Goal: Task Accomplishment & Management: Manage account settings

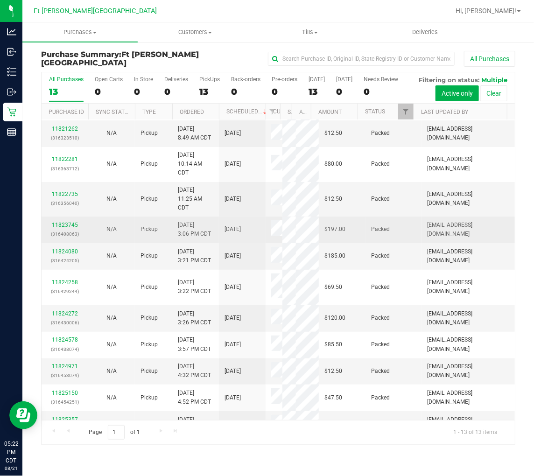
scroll to position [63, 0]
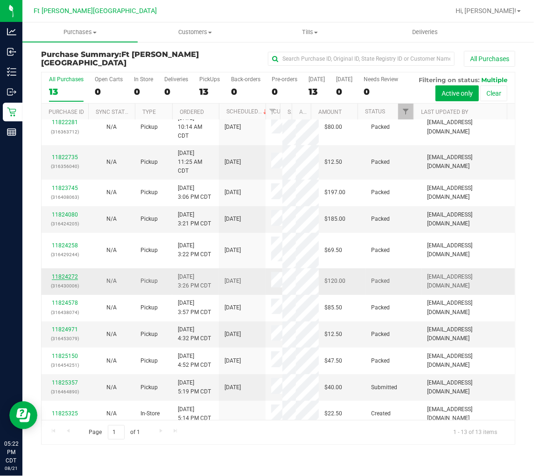
click at [55, 274] on link "11824272" at bounding box center [65, 277] width 26 height 7
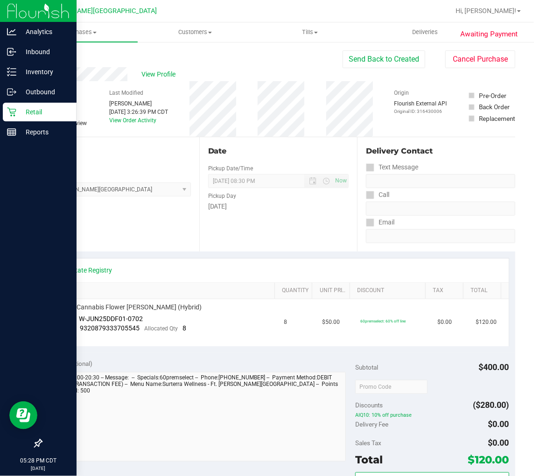
drag, startPoint x: 25, startPoint y: 114, endPoint x: 28, endPoint y: 108, distance: 6.3
click at [25, 113] on p "Retail" at bounding box center [44, 111] width 56 height 11
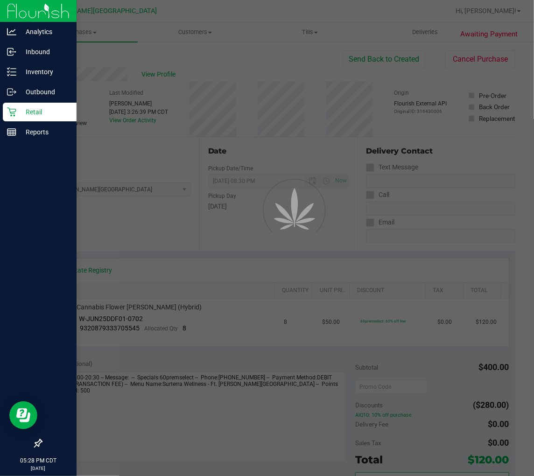
click at [29, 108] on p "Retail" at bounding box center [44, 111] width 56 height 11
click at [29, 109] on p "Retail" at bounding box center [44, 111] width 56 height 11
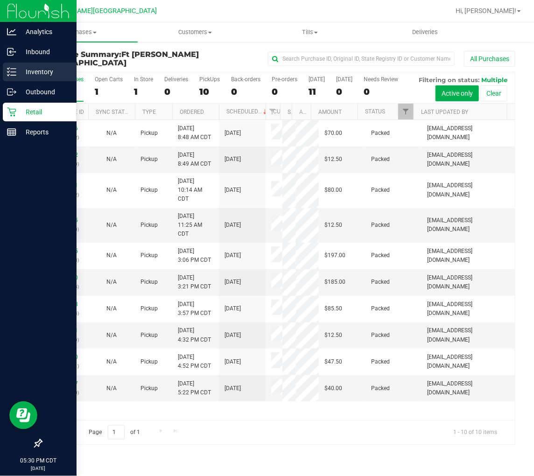
click at [22, 71] on p "Inventory" at bounding box center [44, 71] width 56 height 11
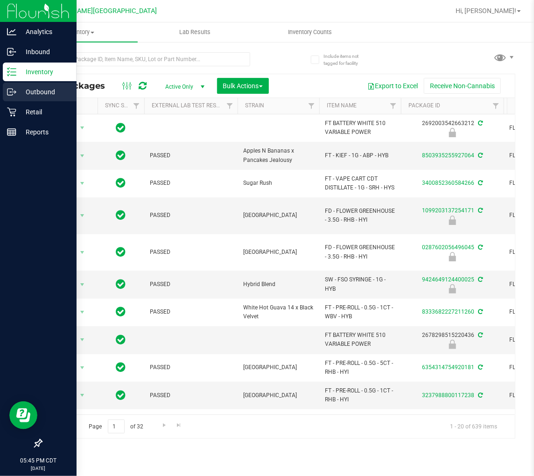
click at [13, 91] on icon at bounding box center [11, 91] width 9 height 9
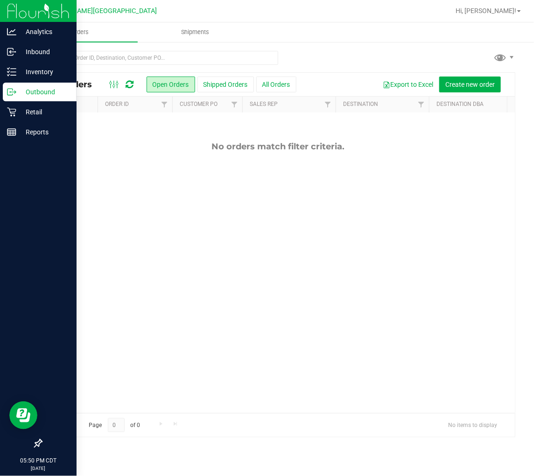
scroll to position [63, 0]
click at [38, 75] on p "Inventory" at bounding box center [44, 71] width 56 height 11
click at [39, 72] on p "Inventory" at bounding box center [44, 71] width 56 height 11
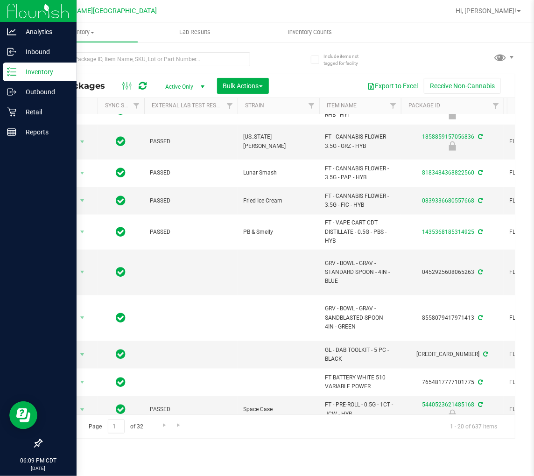
scroll to position [261, 0]
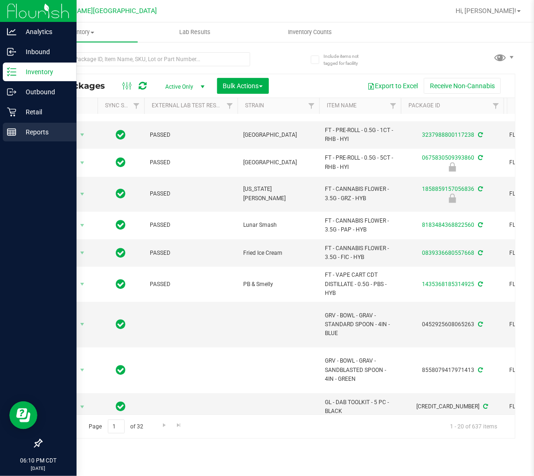
click at [19, 136] on p "Reports" at bounding box center [44, 132] width 56 height 11
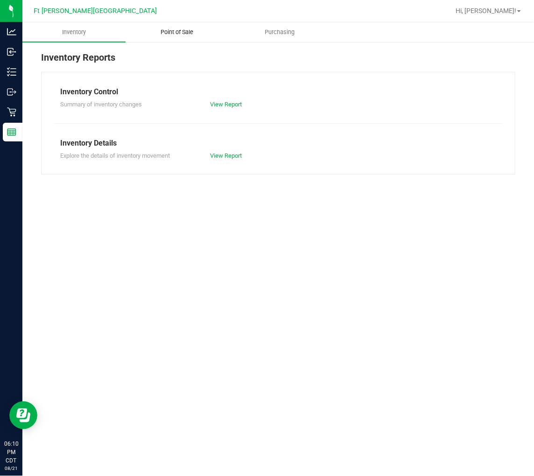
click at [183, 30] on span "Point of Sale" at bounding box center [177, 32] width 58 height 8
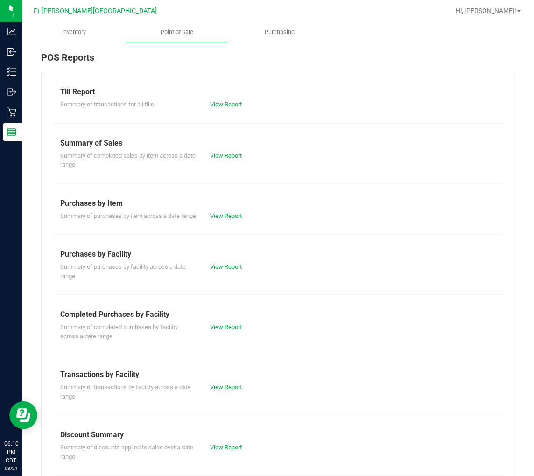
click at [230, 101] on link "View Report" at bounding box center [226, 104] width 32 height 7
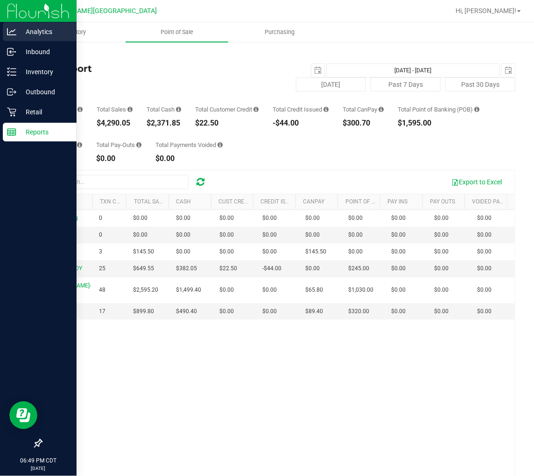
click at [24, 33] on p "Analytics" at bounding box center [44, 31] width 56 height 11
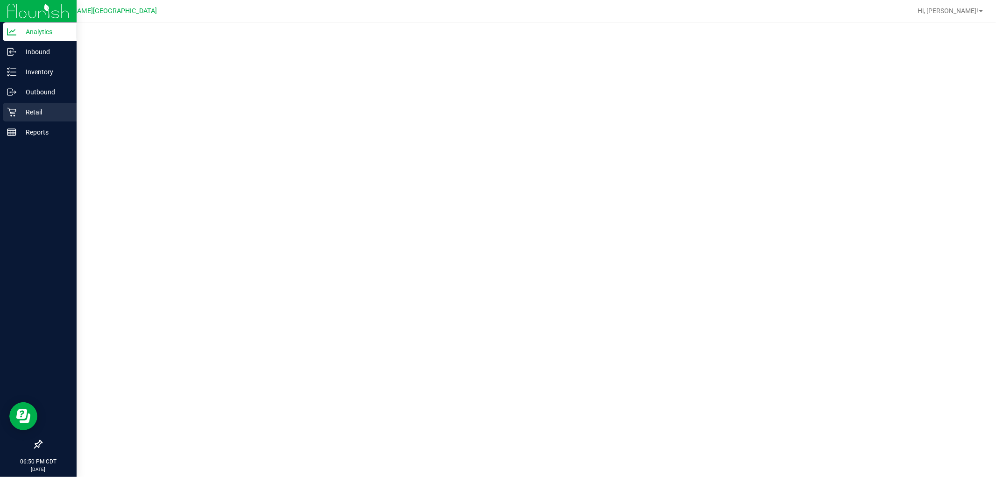
click at [15, 112] on icon at bounding box center [11, 112] width 9 height 9
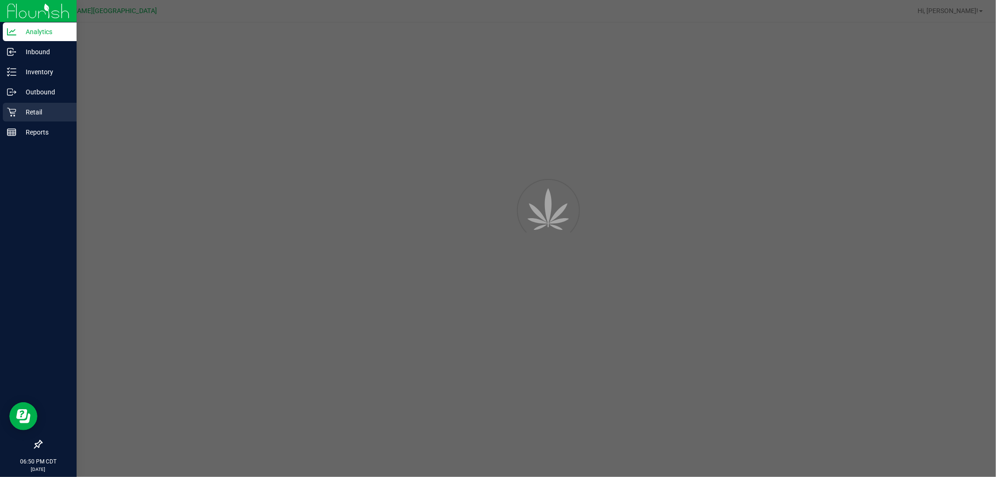
click at [15, 112] on icon at bounding box center [11, 112] width 9 height 9
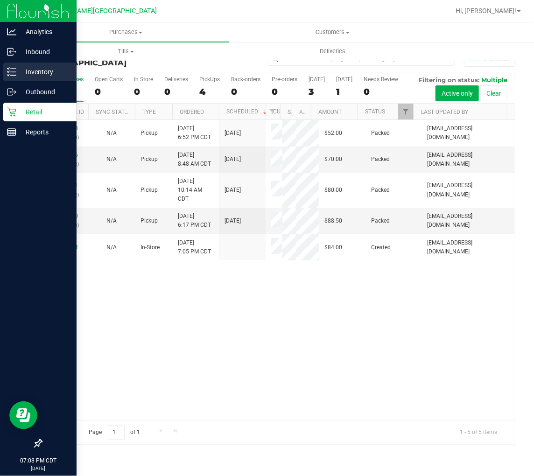
click at [26, 68] on p "Inventory" at bounding box center [44, 71] width 56 height 11
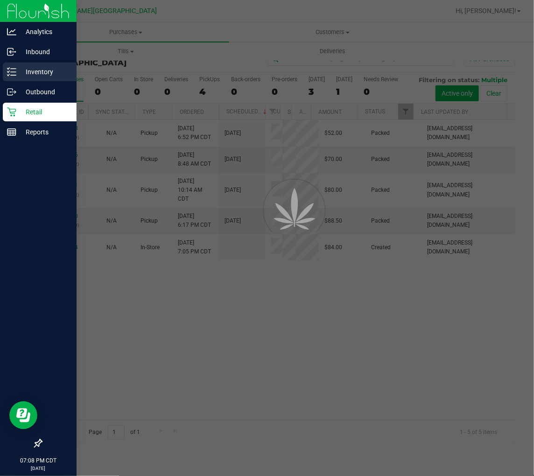
click at [26, 68] on p "Inventory" at bounding box center [44, 71] width 56 height 11
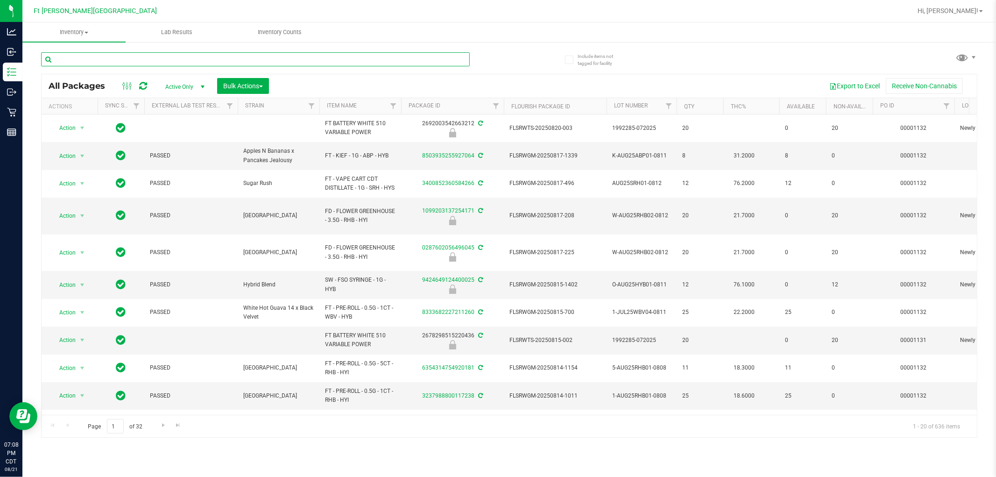
click at [63, 62] on input "text" at bounding box center [255, 59] width 429 height 14
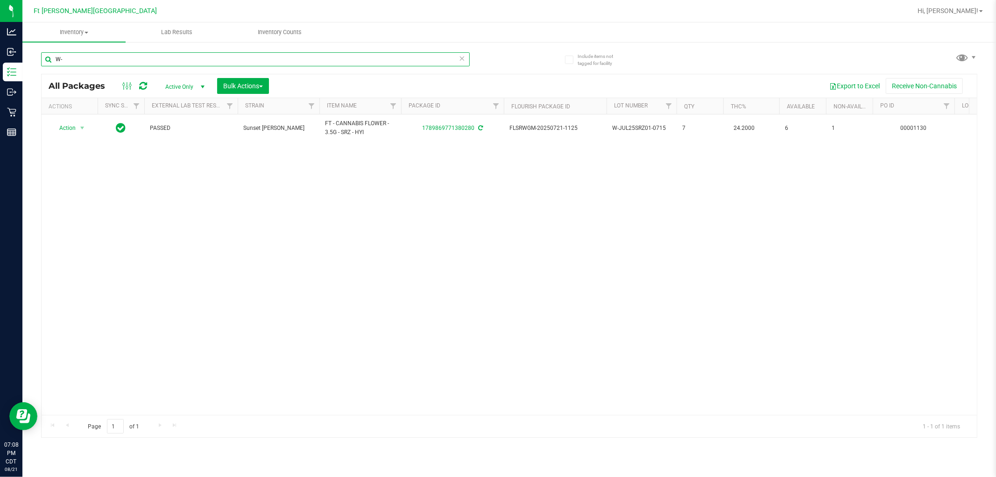
type input "W"
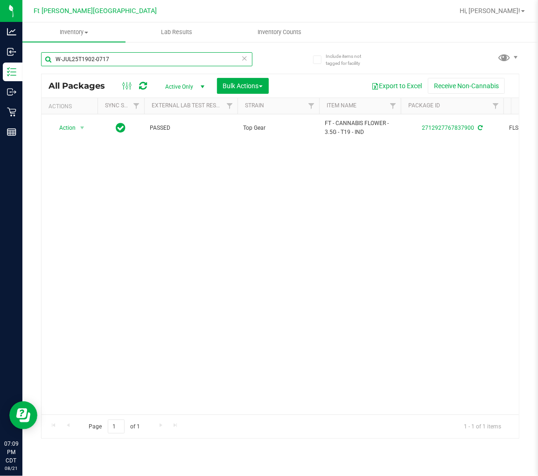
type input "W-JUL25T1902-0717"
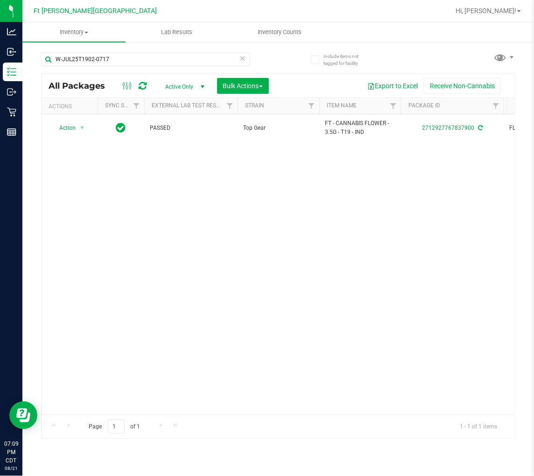
click at [241, 59] on icon at bounding box center [243, 57] width 7 height 11
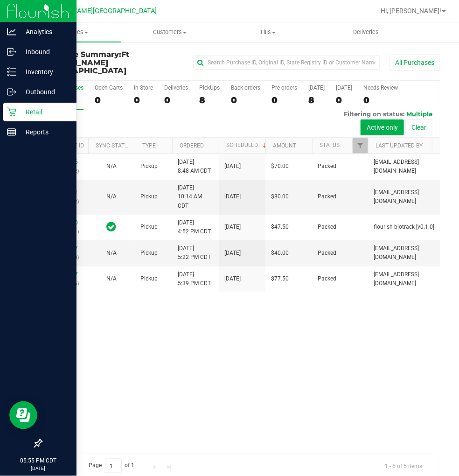
click at [22, 120] on div "Retail" at bounding box center [40, 112] width 74 height 19
click at [21, 124] on div "Reports" at bounding box center [40, 132] width 74 height 19
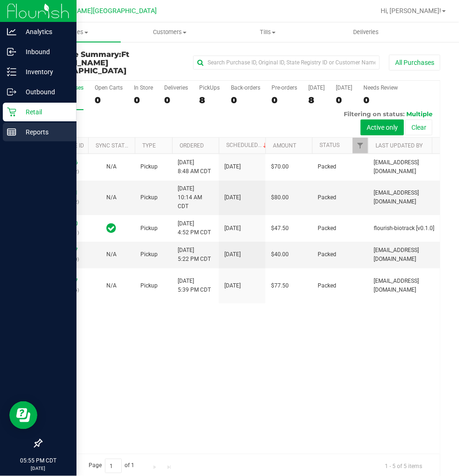
click at [21, 129] on p "Reports" at bounding box center [44, 132] width 56 height 11
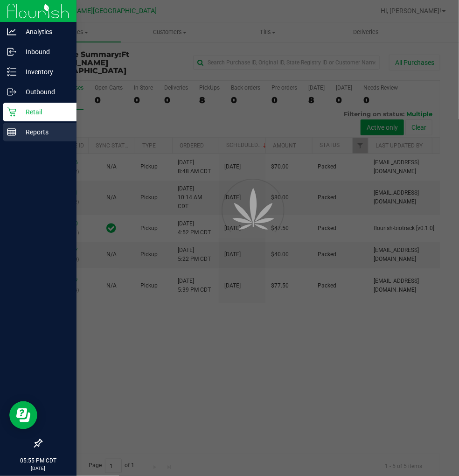
click at [21, 129] on p "Reports" at bounding box center [44, 132] width 56 height 11
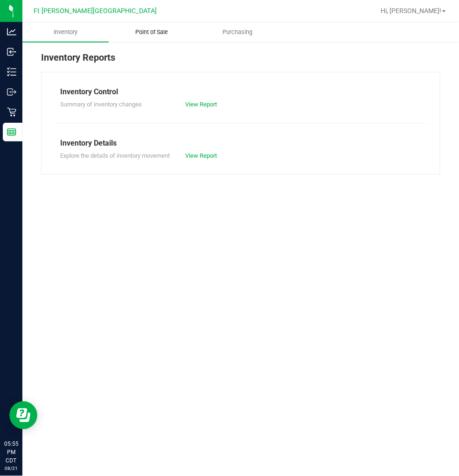
click at [144, 32] on span "Point of Sale" at bounding box center [152, 32] width 58 height 8
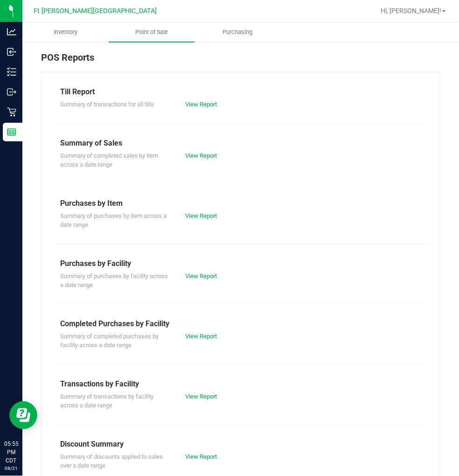
click at [206, 343] on div "Summary of completed purchases by facility across a date range View Report" at bounding box center [240, 340] width 375 height 21
click at [207, 335] on link "View Report" at bounding box center [201, 336] width 32 height 7
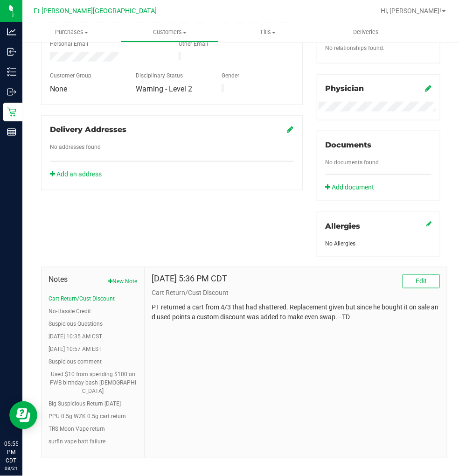
scroll to position [264, 0]
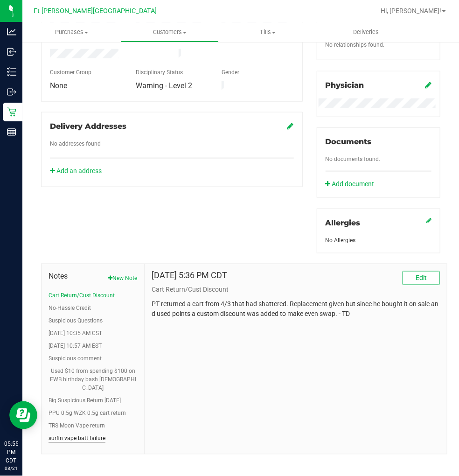
click at [68, 435] on button "surfin vape batt failure" at bounding box center [77, 439] width 57 height 8
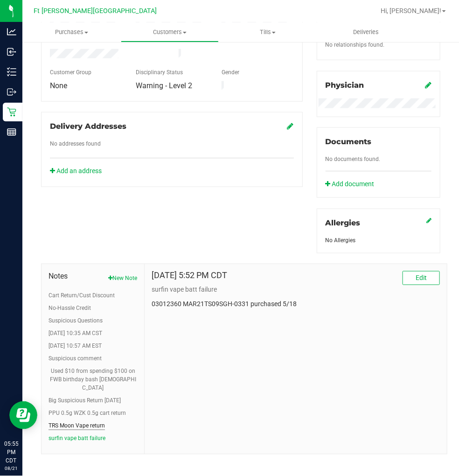
click at [73, 422] on button "TRS Moon Vape return" at bounding box center [77, 426] width 57 height 8
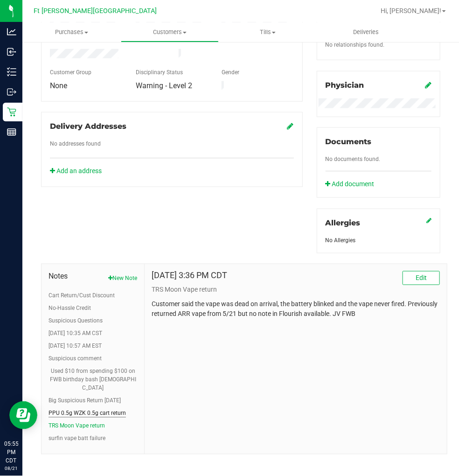
click at [81, 410] on button "PPU 0.5g WZK 0.5g cart return" at bounding box center [88, 414] width 78 height 8
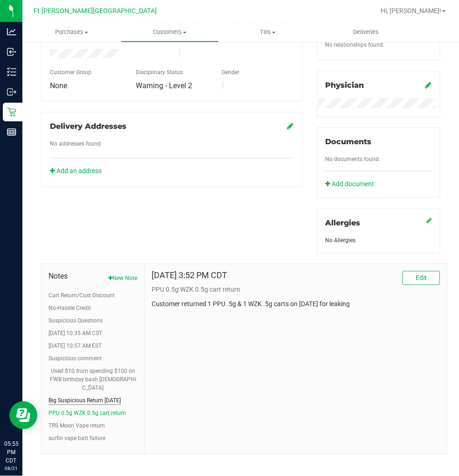
click at [89, 397] on button "Big Suspicious Return [DATE]" at bounding box center [85, 401] width 72 height 8
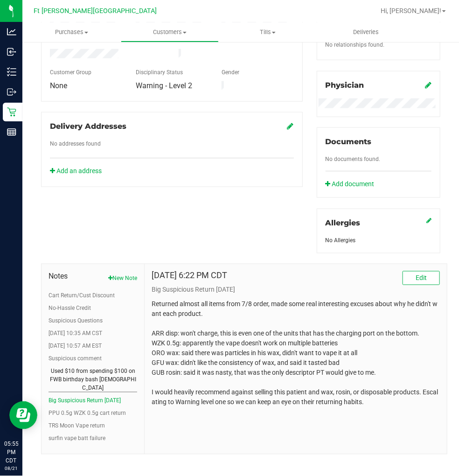
click at [77, 380] on button "Used $10 from spending $100 on FWB birthday bash [DEMOGRAPHIC_DATA]" at bounding box center [93, 380] width 89 height 25
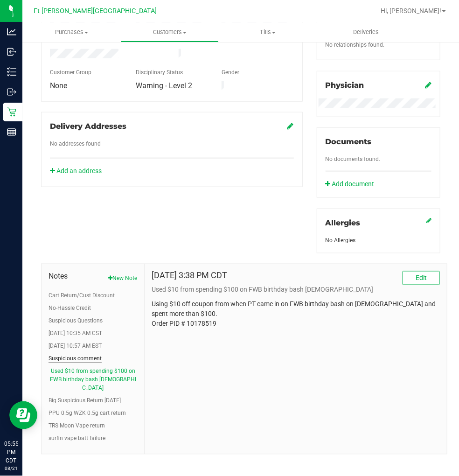
click at [77, 357] on button "Suspicious comment" at bounding box center [75, 359] width 53 height 8
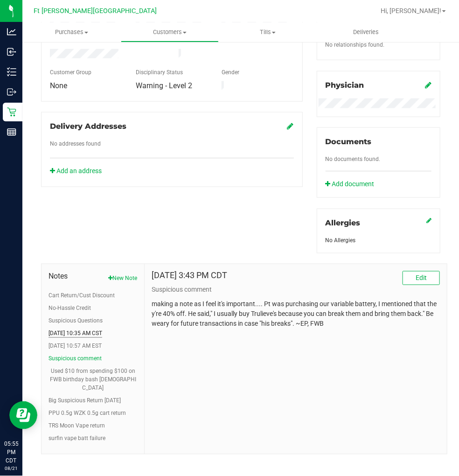
click at [95, 336] on button "[DATE] 10:35 AM CST" at bounding box center [76, 334] width 54 height 8
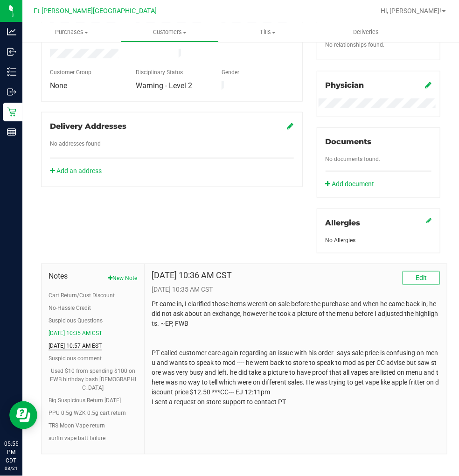
click at [92, 345] on button "[DATE] 10:57 AM EST" at bounding box center [75, 346] width 53 height 8
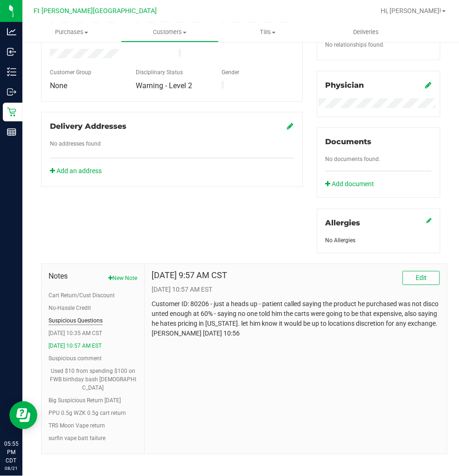
click at [78, 320] on button "Suspicious Questions" at bounding box center [76, 321] width 54 height 8
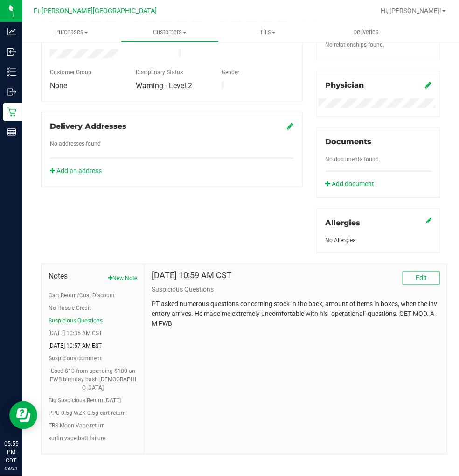
click at [73, 345] on button "[DATE] 10:57 AM EST" at bounding box center [75, 346] width 53 height 8
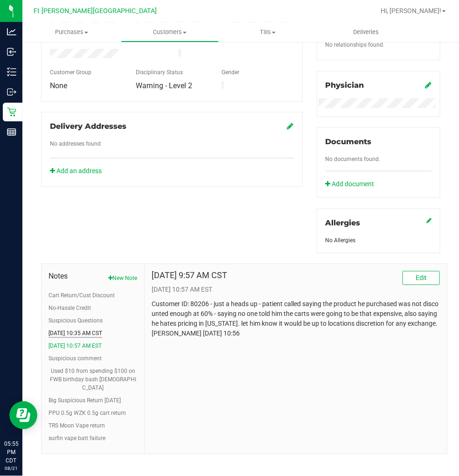
click at [78, 335] on button "[DATE] 10:35 AM CST" at bounding box center [76, 334] width 54 height 8
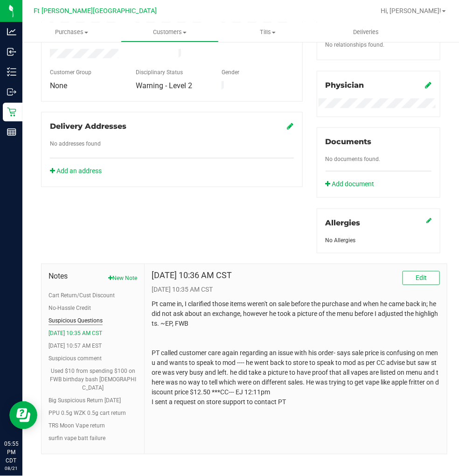
click at [80, 321] on button "Suspicious Questions" at bounding box center [76, 321] width 54 height 8
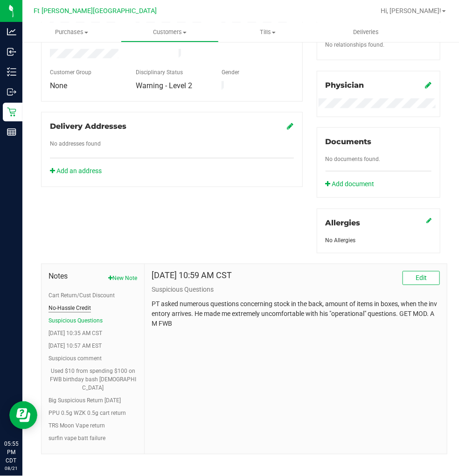
click at [84, 308] on button "No-Hassle Credit" at bounding box center [70, 308] width 42 height 8
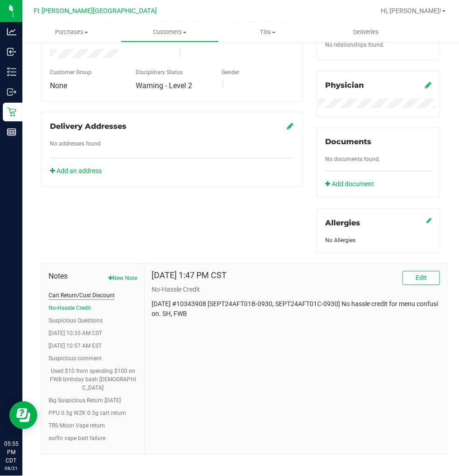
click at [91, 292] on button "Cart Return/Cust Discount" at bounding box center [82, 296] width 66 height 8
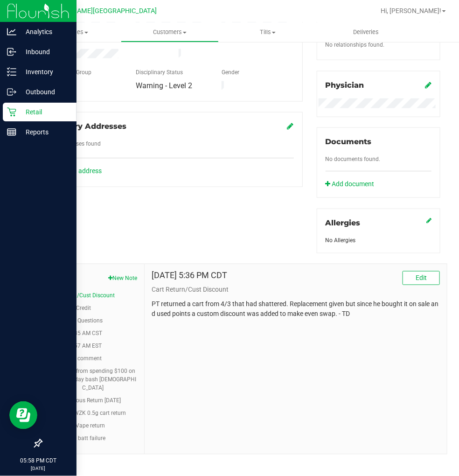
click at [25, 110] on p "Retail" at bounding box center [44, 111] width 56 height 11
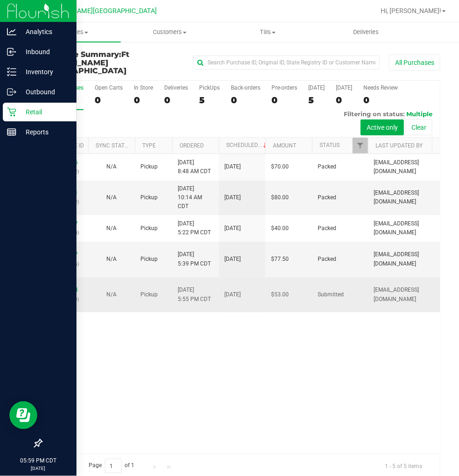
click at [63, 277] on td "11825594 (316473339)" at bounding box center [65, 294] width 47 height 35
click at [67, 287] on link "11825594" at bounding box center [65, 290] width 26 height 7
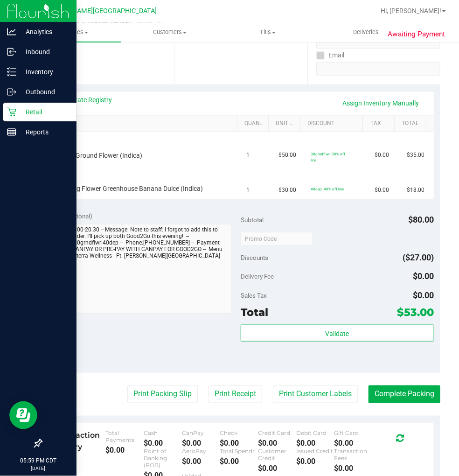
scroll to position [104, 0]
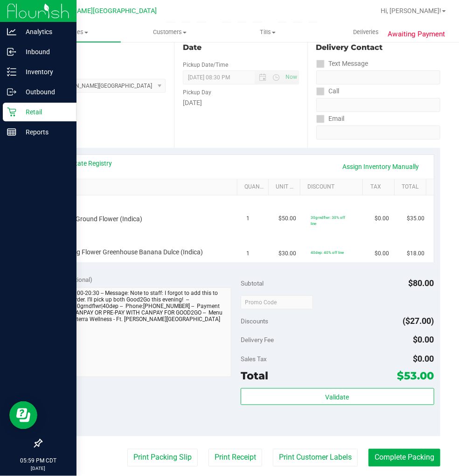
click at [99, 168] on div "View State Registry Assign Inventory Manually" at bounding box center [241, 167] width 369 height 16
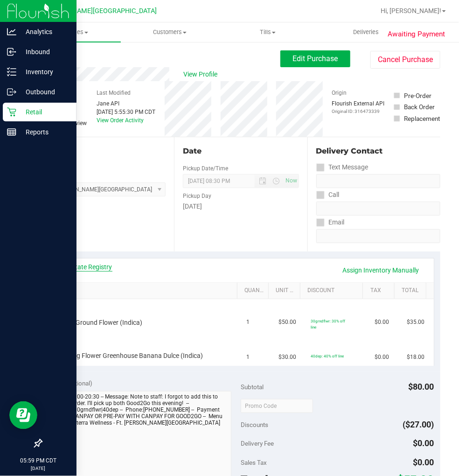
click at [100, 267] on link "View State Registry" at bounding box center [85, 266] width 56 height 9
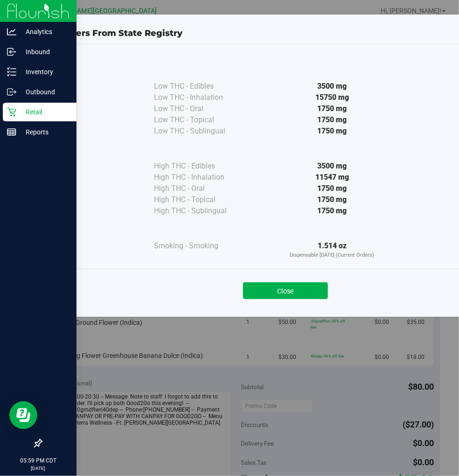
click at [291, 278] on div "Close" at bounding box center [285, 287] width 425 height 23
click at [292, 283] on button "Close" at bounding box center [285, 291] width 85 height 17
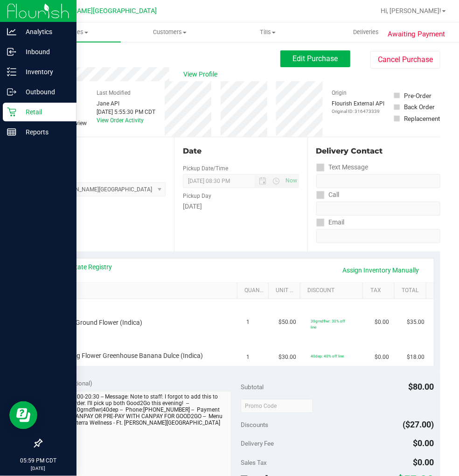
click at [295, 288] on div at bounding box center [295, 291] width 4 height 17
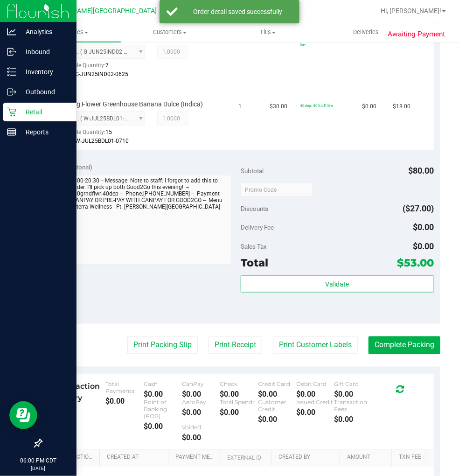
scroll to position [391, 0]
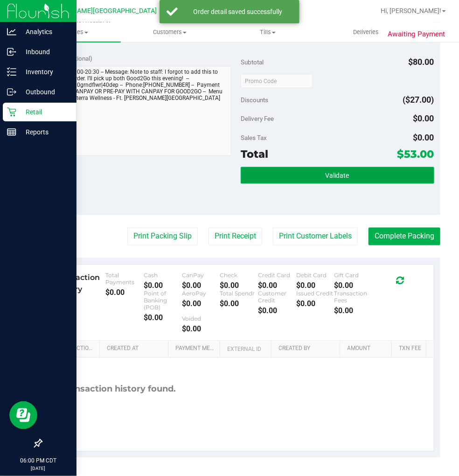
click at [331, 172] on span "Validate" at bounding box center [338, 175] width 24 height 7
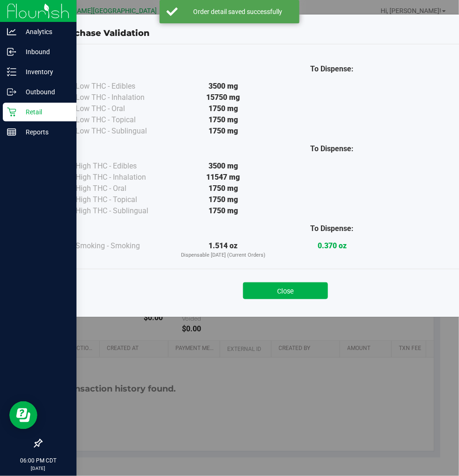
click at [169, 252] on p "Dispensable [DATE] (Current Orders)" at bounding box center [223, 256] width 109 height 8
click at [299, 299] on button "Close" at bounding box center [285, 291] width 85 height 17
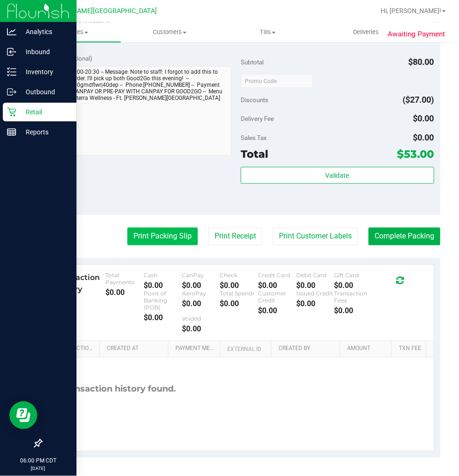
click at [179, 229] on button "Print Packing Slip" at bounding box center [162, 237] width 71 height 18
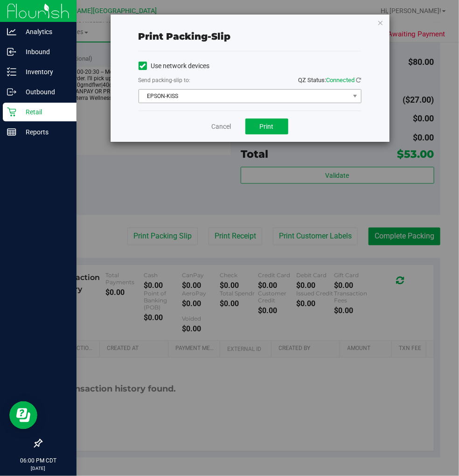
click at [260, 96] on span "EPSON-KISS" at bounding box center [244, 96] width 211 height 13
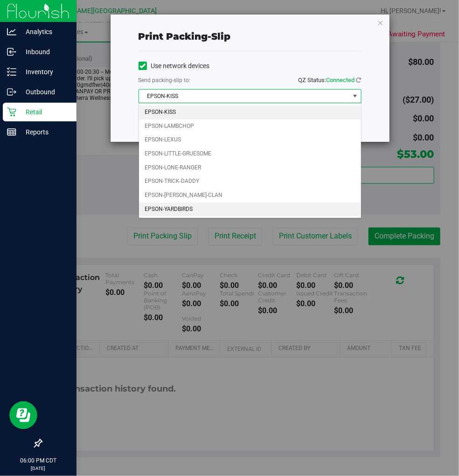
click at [219, 204] on li "EPSON-YARDBIRDS" at bounding box center [250, 210] width 222 height 14
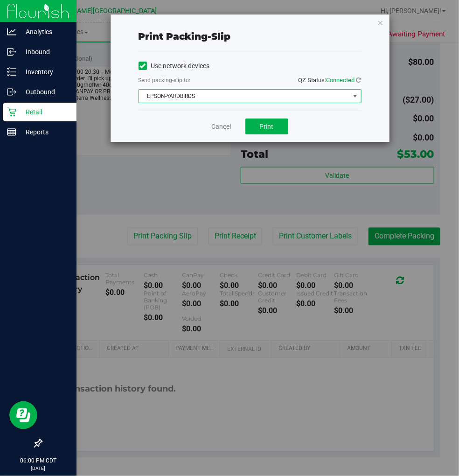
click at [273, 99] on span "EPSON-YARDBIRDS" at bounding box center [244, 96] width 211 height 13
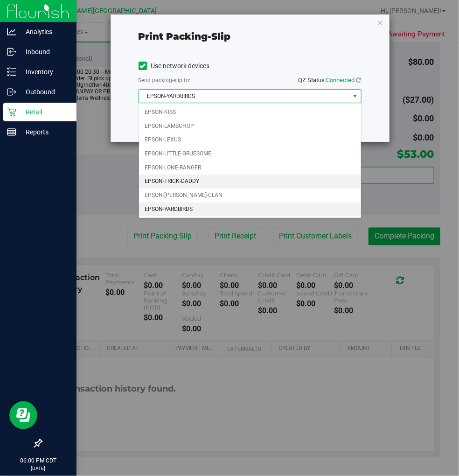
click at [198, 184] on li "EPSON-TRICK-DADDY" at bounding box center [250, 182] width 222 height 14
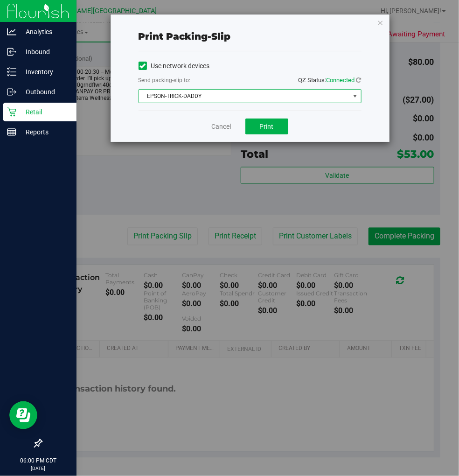
click at [261, 93] on span "EPSON-TRICK-DADDY" at bounding box center [244, 96] width 211 height 13
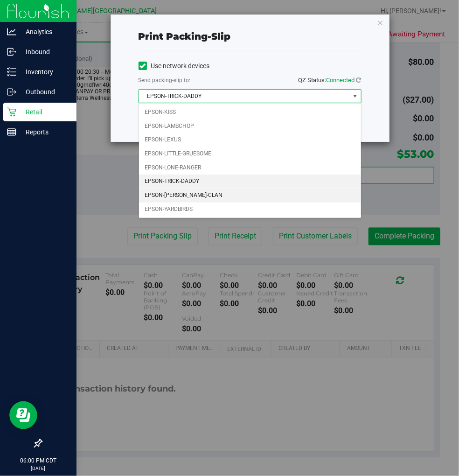
click at [208, 199] on li "EPSON-[PERSON_NAME]-CLAN" at bounding box center [250, 196] width 222 height 14
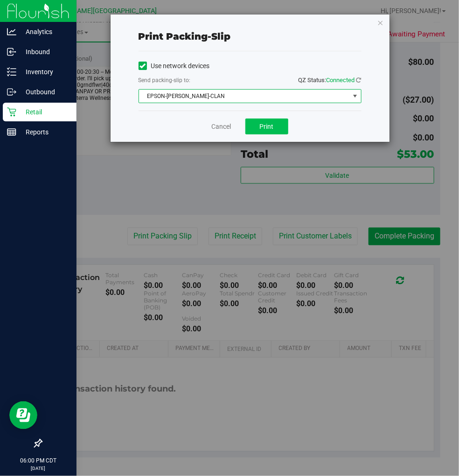
click at [276, 123] on button "Print" at bounding box center [267, 127] width 43 height 16
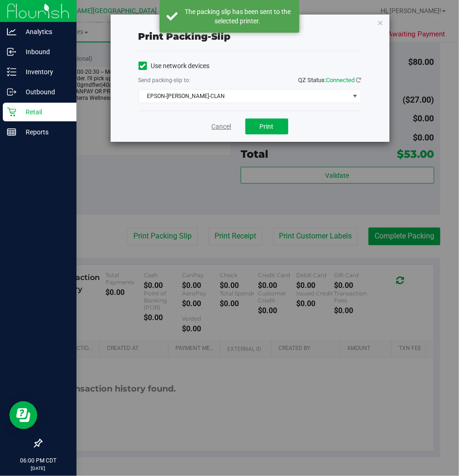
click at [222, 124] on link "Cancel" at bounding box center [222, 127] width 20 height 10
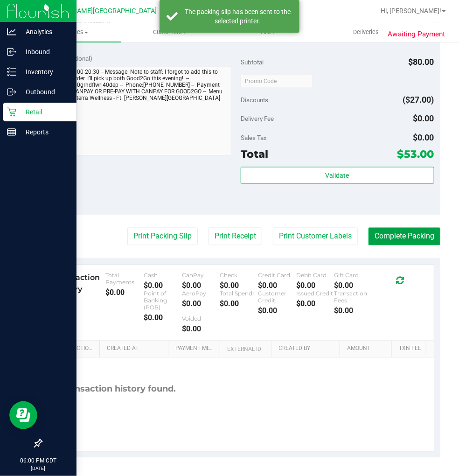
click at [400, 240] on button "Complete Packing" at bounding box center [405, 237] width 72 height 18
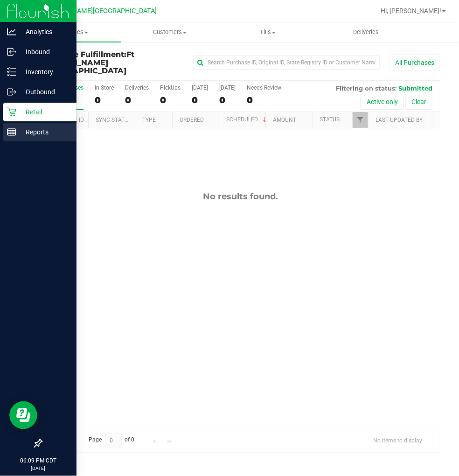
click at [28, 124] on div "Reports" at bounding box center [40, 132] width 74 height 19
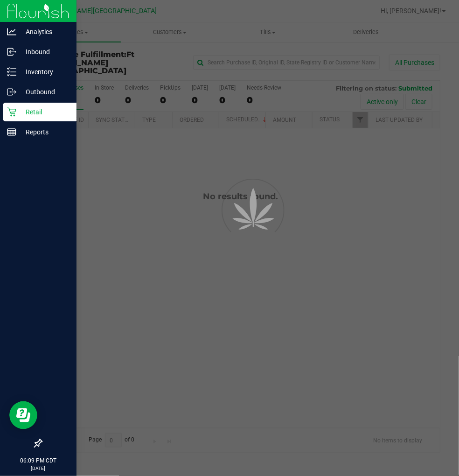
click at [38, 112] on p "Retail" at bounding box center [44, 111] width 56 height 11
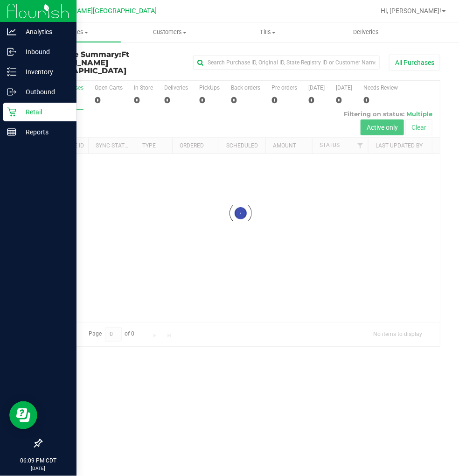
click at [38, 112] on p "Retail" at bounding box center [44, 111] width 56 height 11
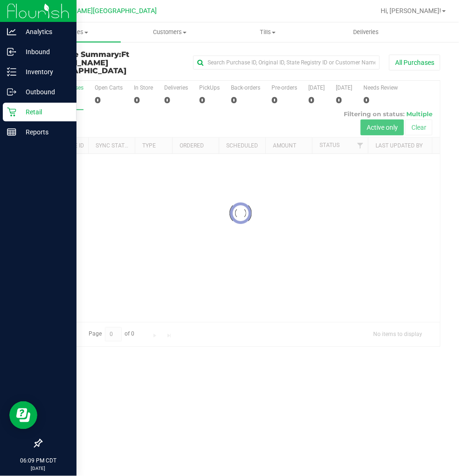
click at [38, 110] on p "Retail" at bounding box center [44, 111] width 56 height 11
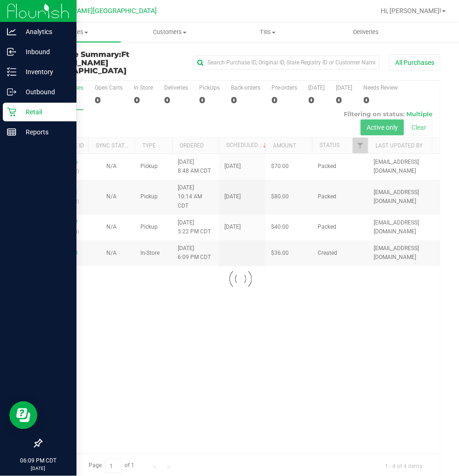
click at [39, 106] on p "Retail" at bounding box center [44, 111] width 56 height 11
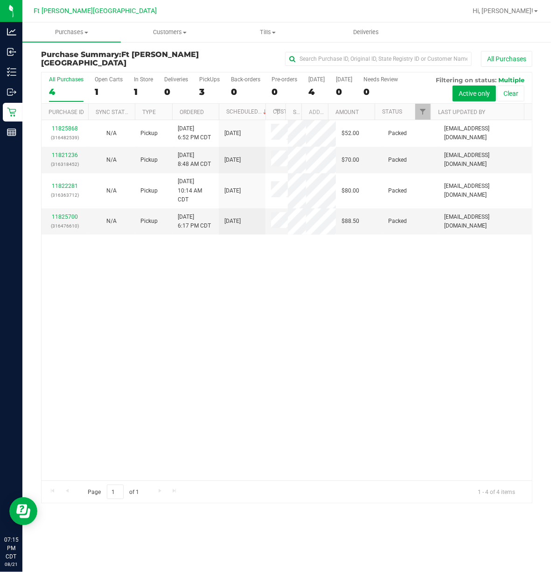
click at [432, 383] on div "11825868 (316482539) N/A Pickup 8/21/2025 6:52 PM CDT 8/22/2025 $52.00 Packed s…" at bounding box center [287, 300] width 491 height 360
